Goal: Find specific page/section: Find specific page/section

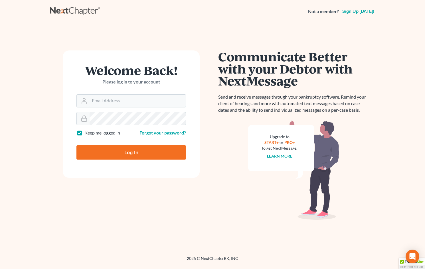
type input "[EMAIL_ADDRESS][DOMAIN_NAME]"
click at [162, 154] on input "Log In" at bounding box center [130, 152] width 109 height 14
type input "Thinking..."
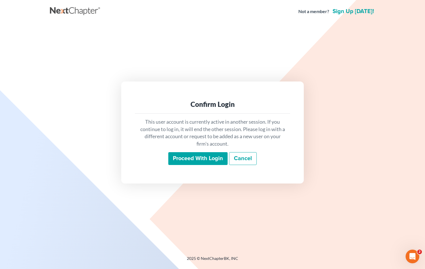
click at [209, 155] on input "Proceed with login" at bounding box center [197, 158] width 59 height 13
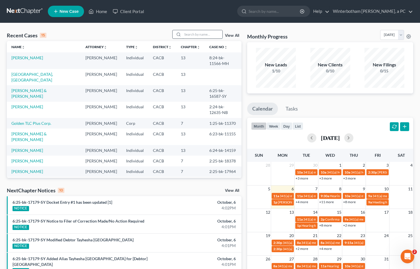
click at [196, 33] on input "search" at bounding box center [203, 34] width 40 height 8
type input "wiggins"
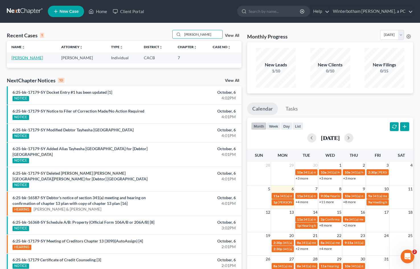
click at [33, 57] on link "Wiggins, Regina" at bounding box center [27, 57] width 32 height 5
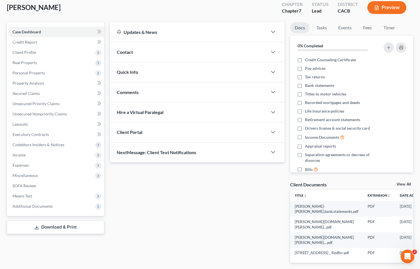
scroll to position [61, 0]
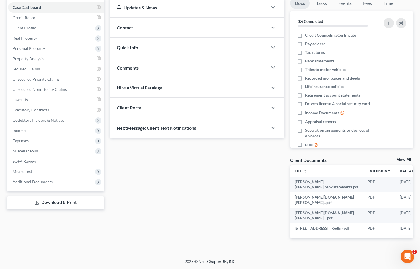
click at [403, 158] on link "View All" at bounding box center [404, 160] width 14 height 4
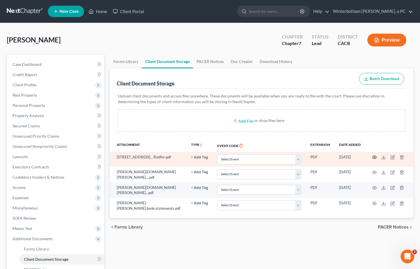
click at [375, 158] on icon "button" at bounding box center [375, 157] width 5 height 5
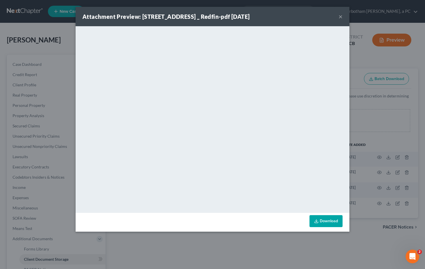
click at [340, 17] on button "×" at bounding box center [340, 16] width 4 height 7
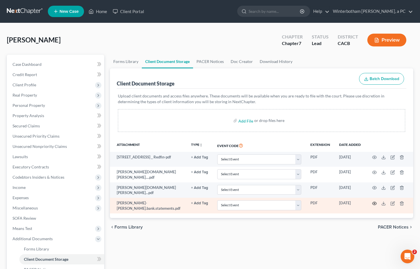
click at [375, 203] on circle "button" at bounding box center [374, 203] width 1 height 1
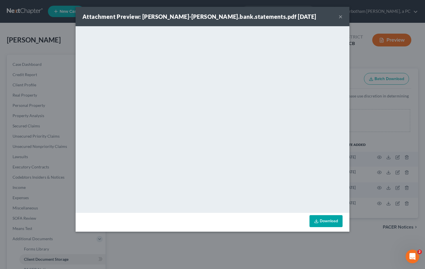
click at [342, 18] on button "×" at bounding box center [340, 16] width 4 height 7
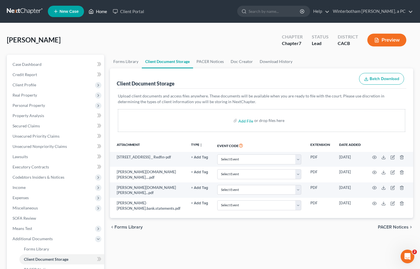
click at [100, 13] on link "Home" at bounding box center [98, 11] width 24 height 10
